Goal: Task Accomplishment & Management: Use online tool/utility

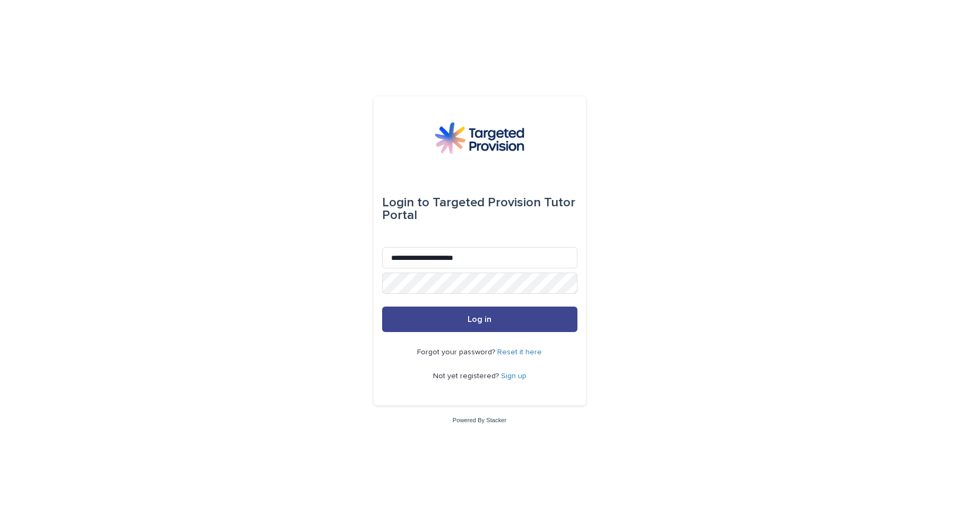
click at [479, 326] on button "Log in" at bounding box center [479, 319] width 195 height 25
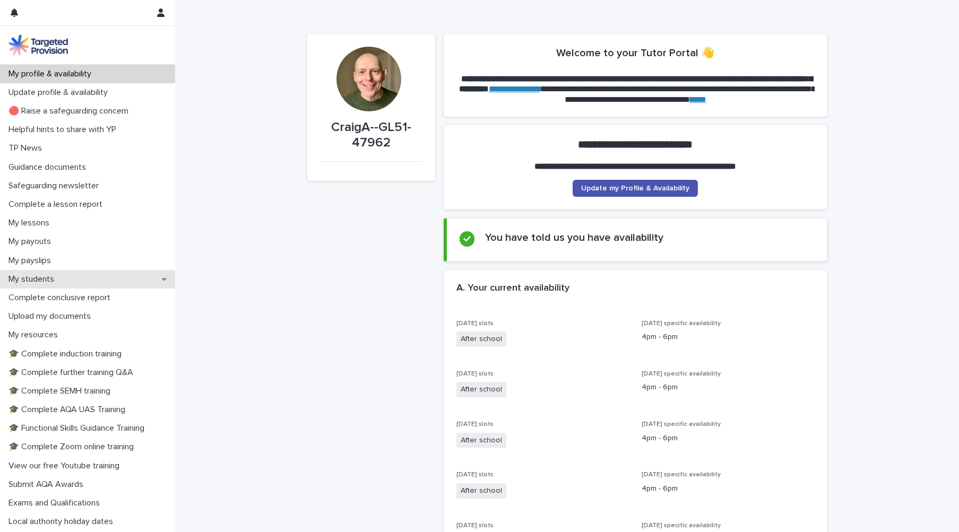
click at [104, 282] on div "My students" at bounding box center [87, 279] width 175 height 19
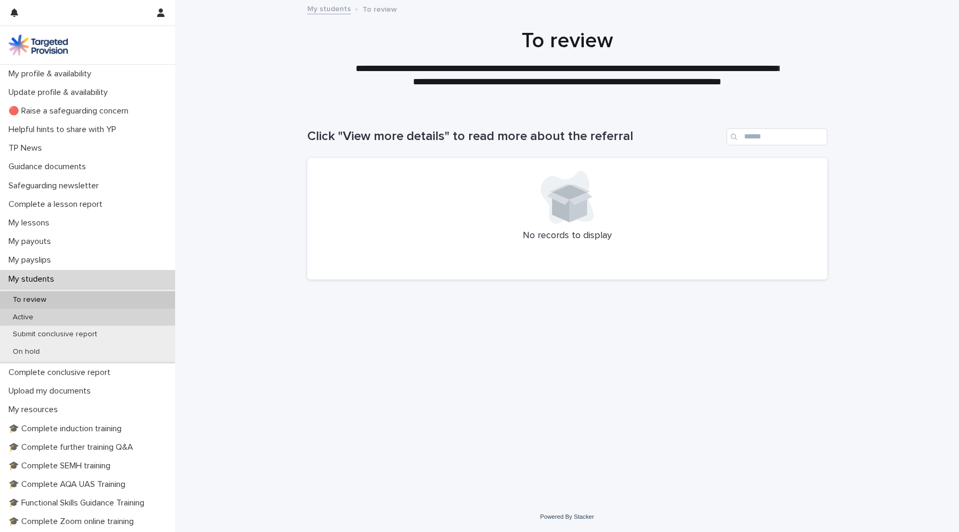
click at [76, 318] on div "Active" at bounding box center [87, 318] width 175 height 18
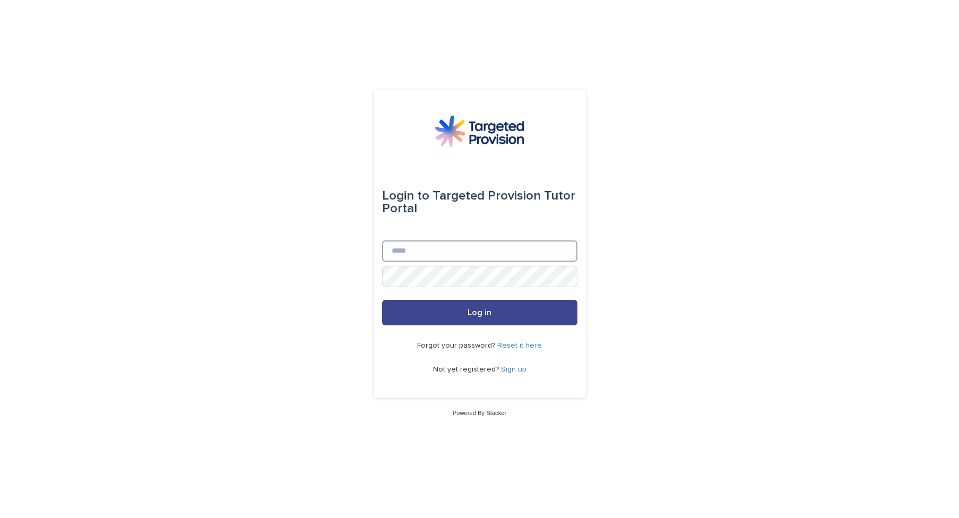
type input "**********"
click at [462, 311] on button "Log in" at bounding box center [479, 312] width 195 height 25
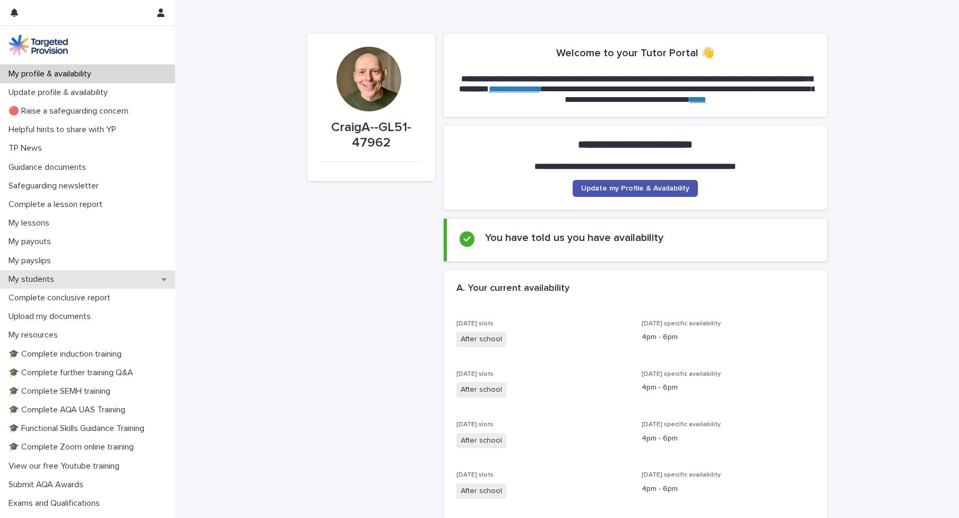
click at [125, 282] on div "My students" at bounding box center [87, 279] width 175 height 19
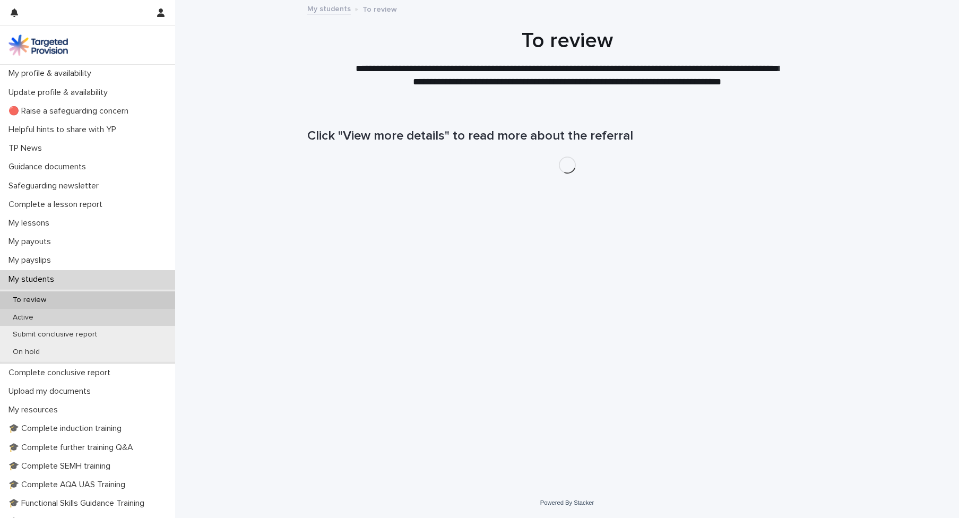
click at [56, 317] on div "Active" at bounding box center [87, 318] width 175 height 18
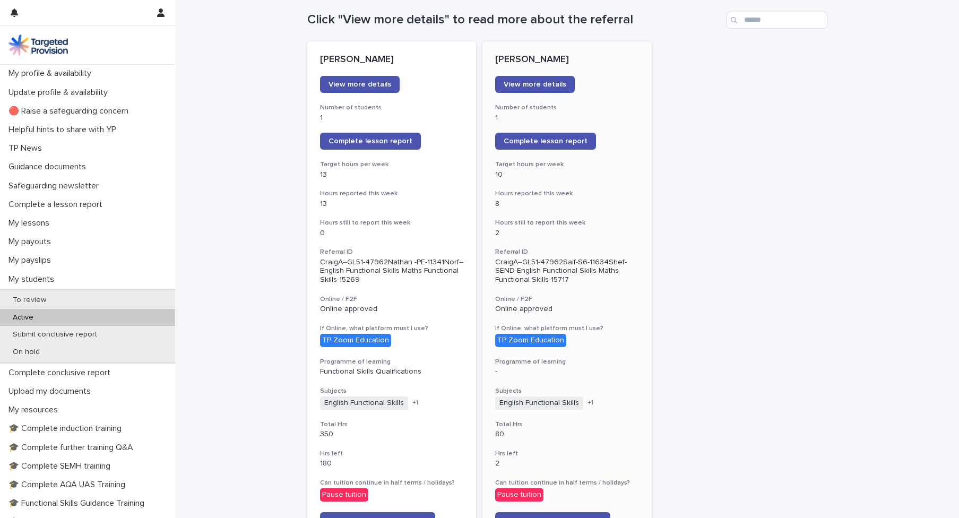
scroll to position [128, 0]
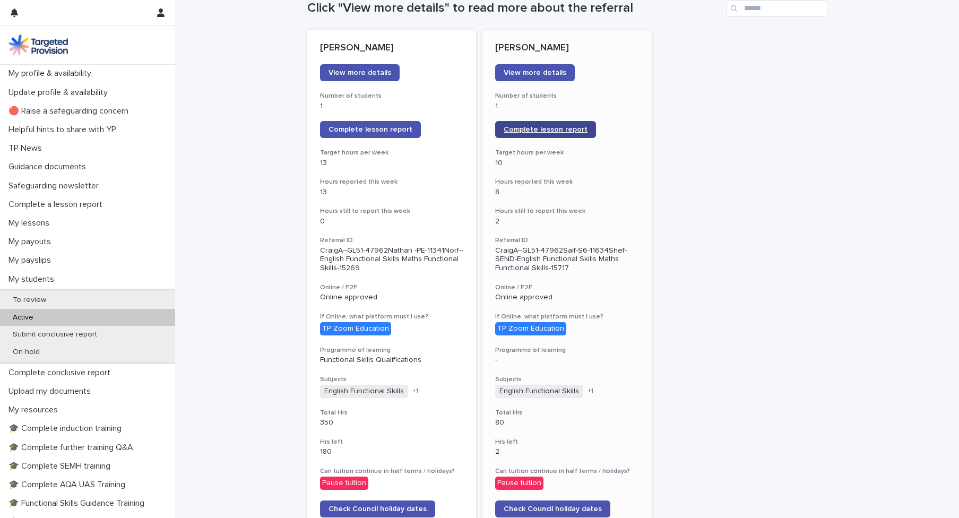
click at [543, 126] on span "Complete lesson report" at bounding box center [546, 129] width 84 height 7
